Goal: Transaction & Acquisition: Book appointment/travel/reservation

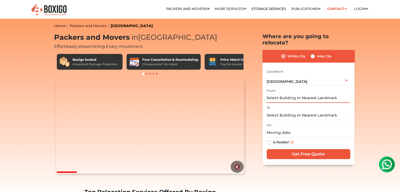
click at [292, 96] on input "text" at bounding box center [309, 98] width 84 height 9
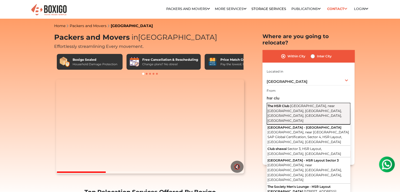
click at [292, 104] on span "22nd Cross Road, near Narayana Hospital, Sector 3, HSR Layout, Bengaluru, Karna…" at bounding box center [305, 113] width 74 height 19
type input "The HSR Club, 22nd Cross Road, near Narayana Hospital, Sector 3, HSR Layout, Be…"
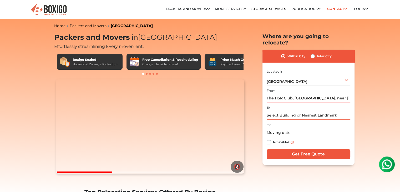
click at [289, 111] on input "text" at bounding box center [309, 115] width 84 height 9
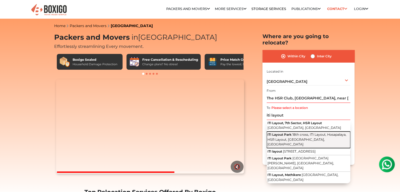
click at [288, 133] on span "18th cross, ITI Layout, Hosapalaya, HSR Layout, Bengaluru, Karnataka" at bounding box center [307, 140] width 79 height 14
type input "ITI Layout Park, 18th cross, ITI Layout, Hosapalaya, HSR Layout, Bengaluru, Kar…"
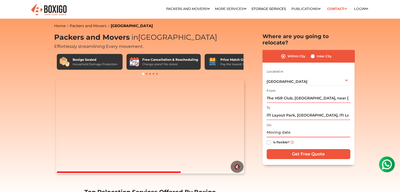
click at [290, 128] on input "text" at bounding box center [309, 132] width 84 height 9
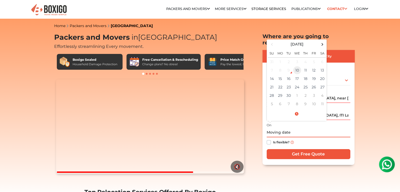
click at [297, 66] on td "10" at bounding box center [297, 70] width 8 height 8
type input "09/10/2025 1:35 PM"
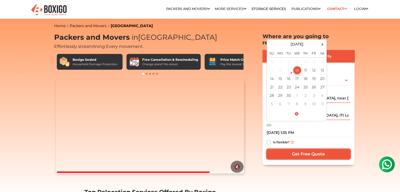
click at [283, 149] on input "Get Free Quote" at bounding box center [309, 154] width 84 height 10
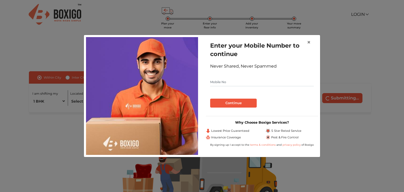
click at [258, 82] on input "text" at bounding box center [262, 82] width 104 height 8
type input "7988104953"
click at [238, 101] on button "Continue" at bounding box center [233, 103] width 47 height 9
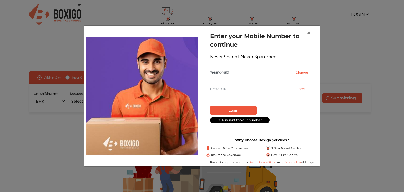
click at [238, 94] on form "Enter your Mobile Number to continue Never Shared, Never Spammed 7988104953 Cha…" at bounding box center [262, 77] width 104 height 91
click at [238, 91] on input "text" at bounding box center [250, 89] width 80 height 8
type input "8039"
click at [236, 108] on button "Login" at bounding box center [233, 110] width 47 height 9
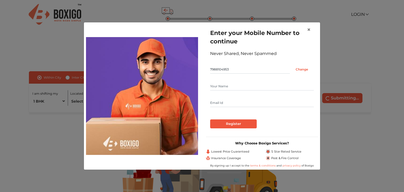
click at [226, 88] on input "text" at bounding box center [262, 86] width 104 height 8
type input "Hemant"
type input "[EMAIL_ADDRESS][DOMAIN_NAME]"
click at [224, 123] on input "Register" at bounding box center [233, 123] width 47 height 9
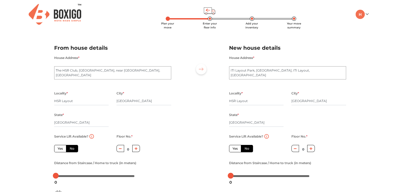
scroll to position [11, 0]
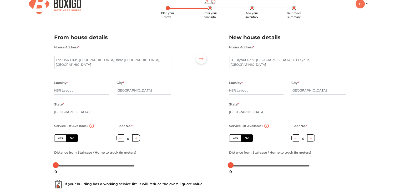
click at [138, 138] on button "button" at bounding box center [136, 137] width 8 height 7
type input "1"
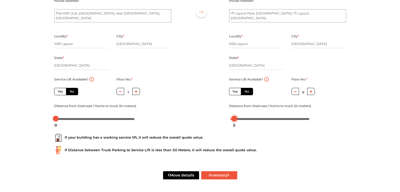
drag, startPoint x: 230, startPoint y: 119, endPoint x: 234, endPoint y: 119, distance: 3.7
click at [234, 119] on div at bounding box center [235, 119] width 6 height 6
click at [218, 173] on button "Inventory" at bounding box center [219, 175] width 36 height 8
radio input "true"
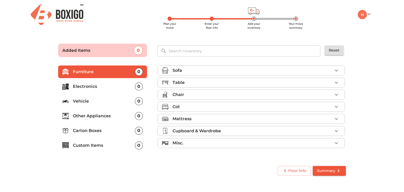
click at [338, 72] on icon "button" at bounding box center [336, 70] width 6 height 6
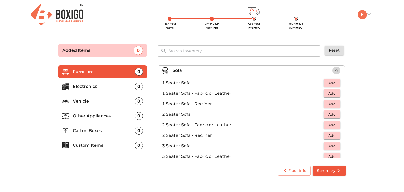
click at [338, 72] on button "button" at bounding box center [337, 71] width 8 height 8
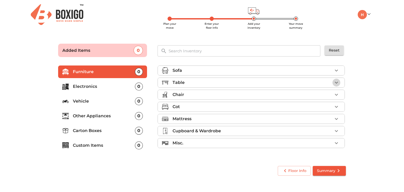
click at [336, 83] on icon "button" at bounding box center [336, 82] width 6 height 6
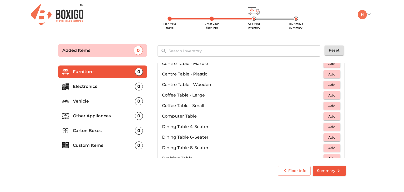
scroll to position [53, 0]
click at [328, 115] on span "Add" at bounding box center [332, 116] width 12 height 6
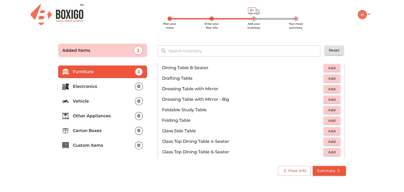
scroll to position [133, 0]
click at [328, 119] on span "Add" at bounding box center [332, 120] width 12 height 6
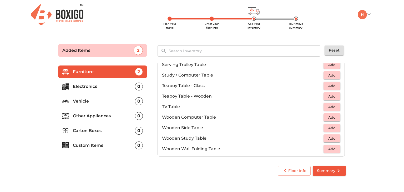
scroll to position [280, 0]
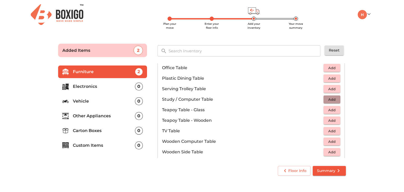
click at [330, 99] on span "Add" at bounding box center [332, 100] width 12 height 6
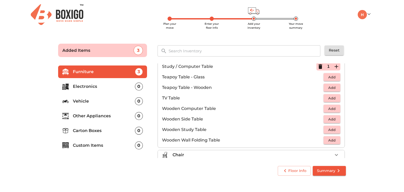
click at [330, 99] on span "Add" at bounding box center [332, 98] width 12 height 6
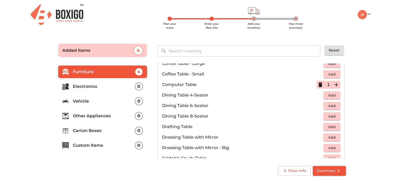
scroll to position [84, 0]
click at [319, 86] on icon "button" at bounding box center [321, 85] width 4 height 5
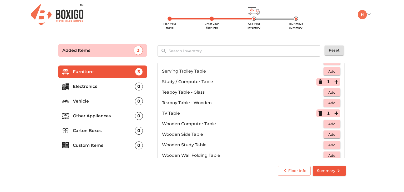
scroll to position [366, 0]
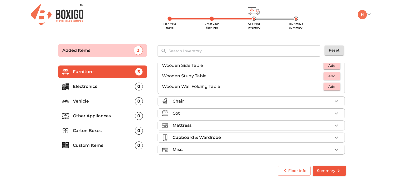
click at [307, 104] on li "Chair" at bounding box center [251, 101] width 187 height 9
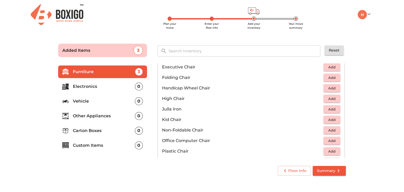
scroll to position [145, 0]
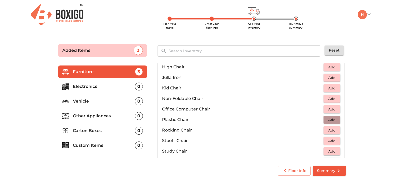
click at [331, 119] on span "Add" at bounding box center [332, 120] width 12 height 6
click at [335, 119] on icon "button" at bounding box center [337, 120] width 4 height 4
click at [331, 109] on span "Add" at bounding box center [332, 109] width 12 height 6
click at [335, 109] on icon "button" at bounding box center [337, 109] width 4 height 4
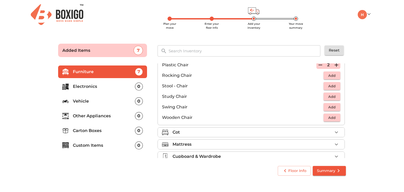
click at [294, 130] on div "Cot" at bounding box center [253, 132] width 160 height 6
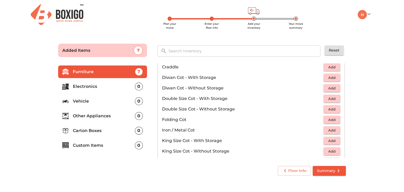
scroll to position [73, 0]
click at [326, 87] on span "Add" at bounding box center [332, 89] width 12 height 6
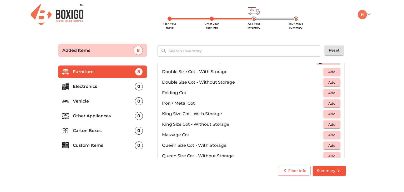
scroll to position [119, 0]
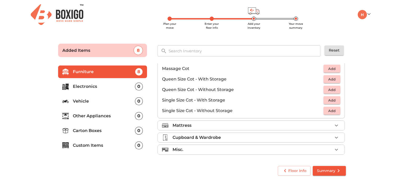
click at [307, 123] on div "Mattress" at bounding box center [253, 125] width 160 height 6
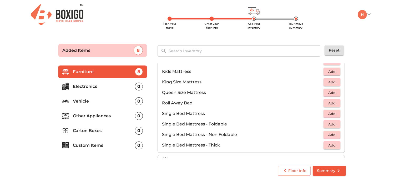
scroll to position [81, 0]
click at [329, 134] on span "Add" at bounding box center [332, 135] width 12 height 6
click at [335, 134] on icon "button" at bounding box center [337, 135] width 4 height 4
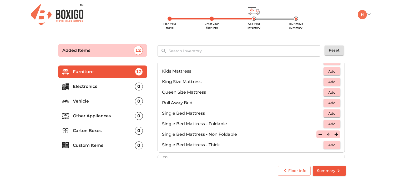
scroll to position [80, 0]
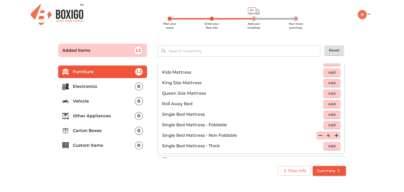
click at [332, 123] on span "Add" at bounding box center [332, 125] width 12 height 6
click at [333, 125] on icon "button" at bounding box center [336, 125] width 6 height 6
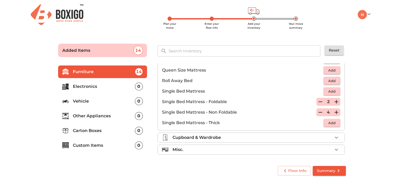
scroll to position [103, 0]
click at [334, 136] on icon "button" at bounding box center [336, 138] width 6 height 6
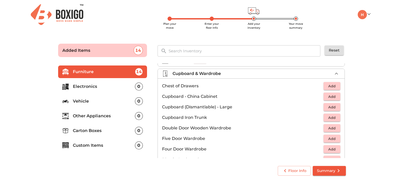
scroll to position [53, 0]
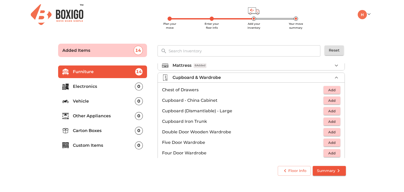
click at [330, 92] on span "Add" at bounding box center [332, 90] width 12 height 6
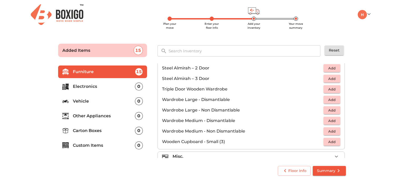
scroll to position [177, 0]
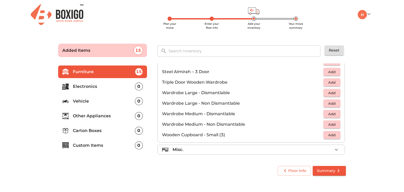
click at [333, 149] on icon "button" at bounding box center [336, 150] width 6 height 6
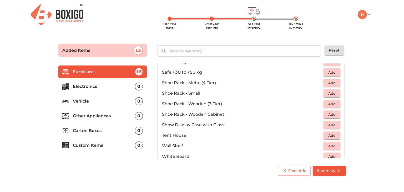
scroll to position [282, 0]
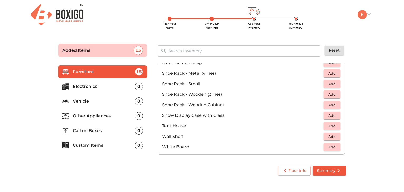
click at [109, 88] on p "Electronics" at bounding box center [104, 86] width 62 height 6
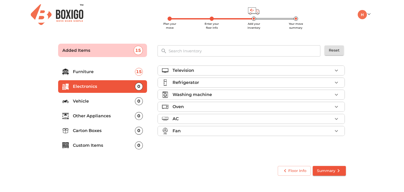
click at [252, 71] on div "Television" at bounding box center [253, 70] width 160 height 6
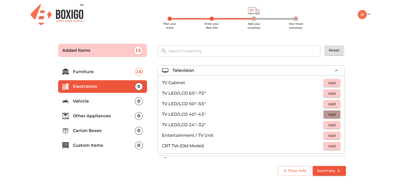
click at [333, 117] on span "Add" at bounding box center [332, 115] width 12 height 6
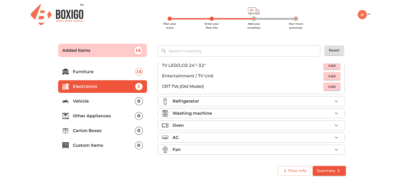
click at [304, 98] on div "Refrigerator" at bounding box center [253, 101] width 160 height 6
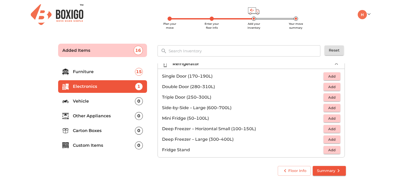
scroll to position [18, 0]
click at [331, 78] on span "Add" at bounding box center [332, 77] width 12 height 6
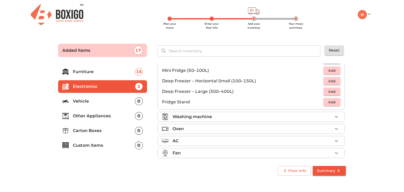
scroll to position [70, 0]
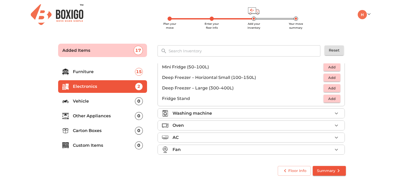
click at [314, 113] on div "Washing machine" at bounding box center [253, 113] width 160 height 6
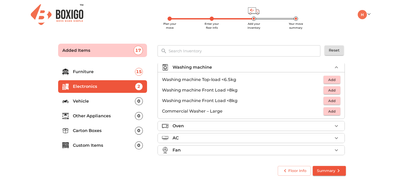
scroll to position [24, 0]
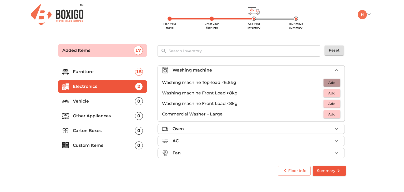
click at [333, 84] on span "Add" at bounding box center [332, 83] width 12 height 6
click at [268, 126] on div "Oven" at bounding box center [253, 129] width 160 height 6
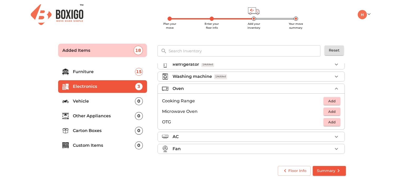
scroll to position [17, 0]
click at [330, 109] on span "Add" at bounding box center [332, 112] width 12 height 6
click at [329, 121] on span "Add" at bounding box center [332, 123] width 12 height 6
click at [288, 135] on div "AC" at bounding box center [253, 137] width 160 height 6
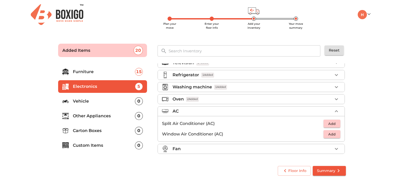
scroll to position [7, 0]
click at [267, 149] on div "Fan" at bounding box center [253, 150] width 160 height 6
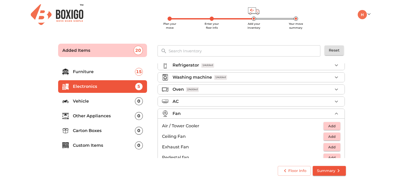
scroll to position [38, 0]
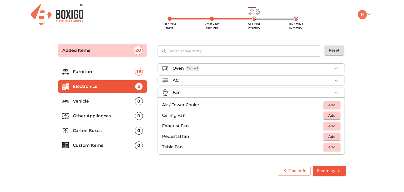
click at [328, 105] on span "Add" at bounding box center [332, 105] width 12 height 6
click at [107, 97] on li "Vehicle 0" at bounding box center [102, 101] width 89 height 13
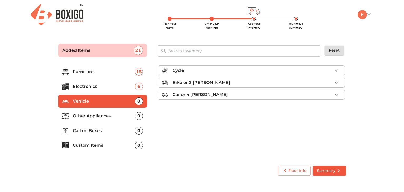
scroll to position [0, 0]
click at [102, 115] on p "Other Appliances" at bounding box center [104, 116] width 62 height 6
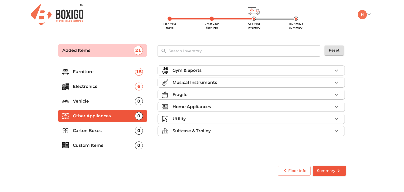
click at [220, 94] on div "Fragile" at bounding box center [253, 95] width 160 height 6
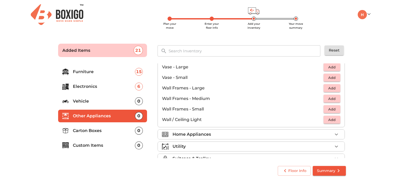
scroll to position [354, 0]
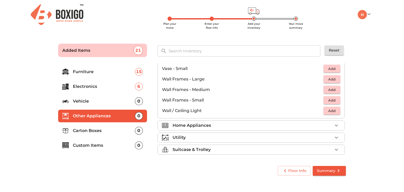
click at [217, 122] on div "Home Appliances" at bounding box center [253, 125] width 160 height 6
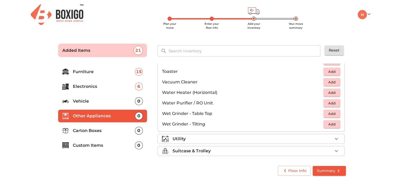
scroll to position [360, 0]
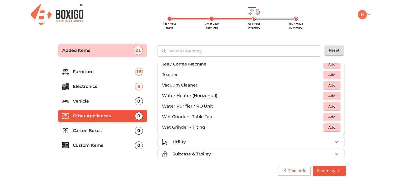
click at [326, 84] on span "Add" at bounding box center [332, 85] width 12 height 6
click at [324, 105] on button "Add" at bounding box center [332, 106] width 17 height 8
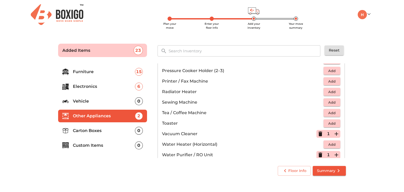
scroll to position [292, 0]
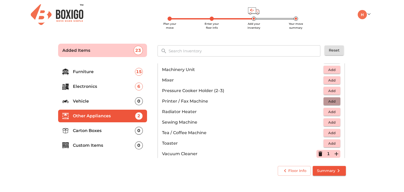
click at [333, 98] on span "Add" at bounding box center [332, 101] width 12 height 6
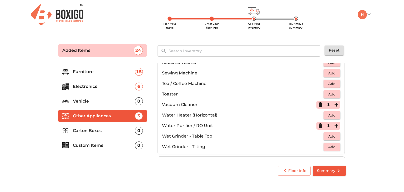
scroll to position [365, 0]
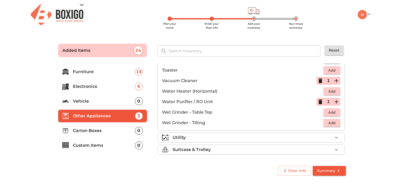
click at [326, 134] on div "Utility" at bounding box center [253, 137] width 160 height 6
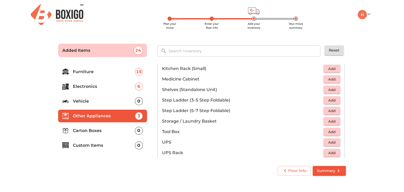
scroll to position [294, 0]
click at [331, 99] on span "Add" at bounding box center [332, 101] width 12 height 6
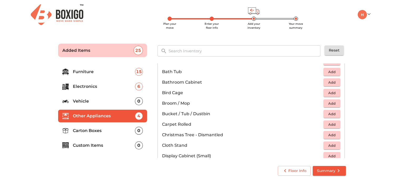
scroll to position [80, 0]
click at [331, 113] on span "Add" at bounding box center [332, 115] width 12 height 6
click at [335, 113] on icon "button" at bounding box center [337, 115] width 4 height 4
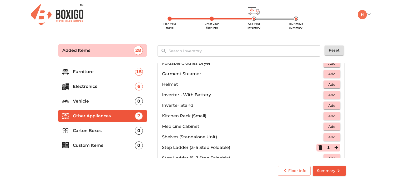
scroll to position [396, 0]
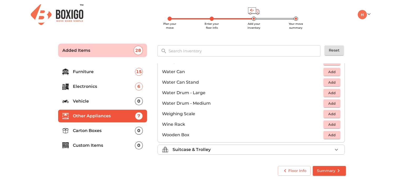
click at [268, 150] on div "Suitcase & Trolley" at bounding box center [253, 150] width 160 height 6
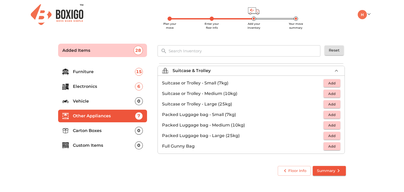
scroll to position [59, 0]
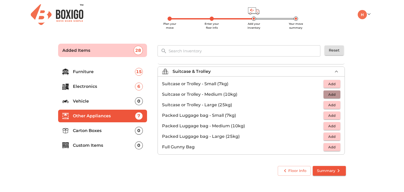
click at [334, 95] on span "Add" at bounding box center [332, 95] width 12 height 6
click at [335, 95] on icon "button" at bounding box center [337, 95] width 4 height 4
click at [334, 83] on span "Add" at bounding box center [332, 84] width 12 height 6
click at [335, 83] on icon "button" at bounding box center [337, 84] width 4 height 4
click at [317, 84] on icon "button" at bounding box center [320, 84] width 6 height 6
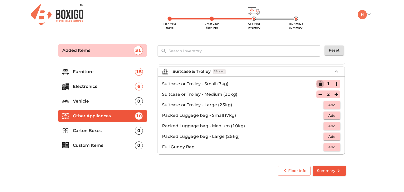
click at [317, 81] on icon "button" at bounding box center [320, 84] width 6 height 6
click at [318, 93] on icon "button" at bounding box center [320, 94] width 6 height 6
click at [336, 125] on button "Add" at bounding box center [332, 126] width 17 height 8
click at [335, 124] on icon "button" at bounding box center [336, 126] width 6 height 6
click at [335, 117] on button "Add" at bounding box center [332, 116] width 17 height 8
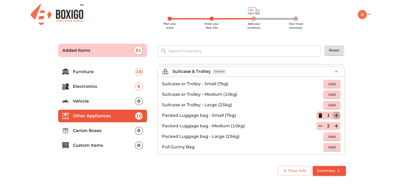
click at [334, 116] on icon "button" at bounding box center [336, 115] width 6 height 6
click at [96, 137] on li "Carton Boxes 0" at bounding box center [102, 130] width 89 height 13
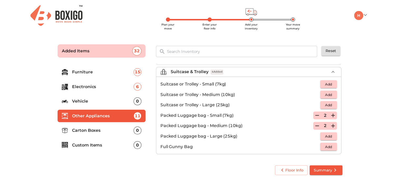
scroll to position [0, 0]
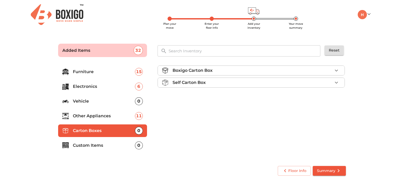
click at [288, 80] on div "Self Carton Box" at bounding box center [253, 82] width 160 height 6
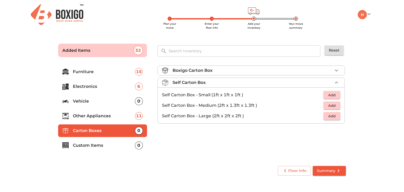
click at [336, 104] on span "Add" at bounding box center [332, 106] width 12 height 6
click at [336, 104] on icon "button" at bounding box center [337, 106] width 4 height 4
click at [337, 106] on icon "button" at bounding box center [337, 106] width 4 height 4
click at [337, 70] on icon "button" at bounding box center [336, 70] width 6 height 6
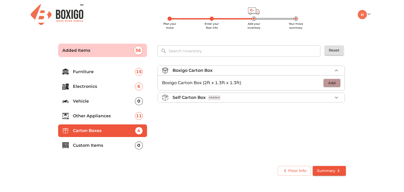
click at [333, 86] on span "Add" at bounding box center [332, 83] width 12 height 6
click at [332, 83] on div "1" at bounding box center [329, 83] width 24 height 8
click at [338, 83] on icon "button" at bounding box center [336, 83] width 6 height 6
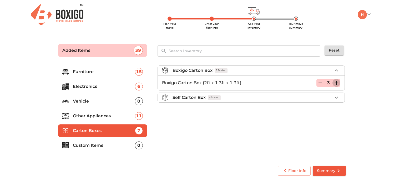
click at [338, 83] on icon "button" at bounding box center [336, 83] width 6 height 6
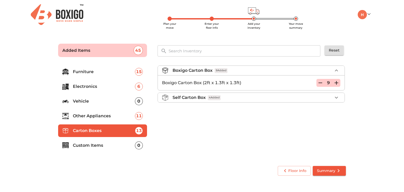
click at [338, 83] on icon "button" at bounding box center [336, 83] width 6 height 6
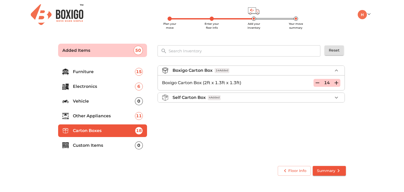
click at [338, 83] on icon "button" at bounding box center [336, 83] width 6 height 6
click at [101, 146] on p "Custom Items" at bounding box center [104, 145] width 62 height 6
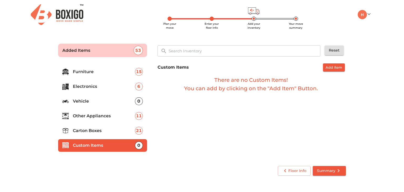
click at [320, 167] on button "Summary" at bounding box center [329, 171] width 33 height 10
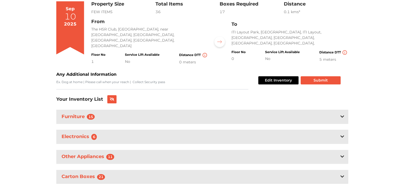
scroll to position [53, 0]
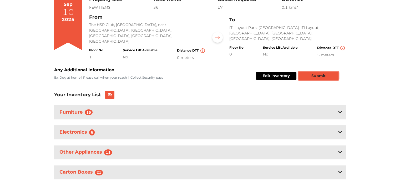
click at [306, 72] on button "Submit" at bounding box center [319, 76] width 40 height 8
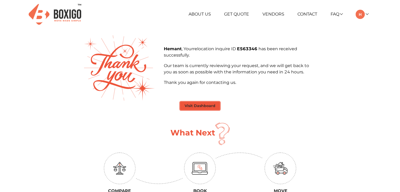
click at [203, 107] on button "Visit Dashboard" at bounding box center [200, 106] width 40 height 8
